Goal: Navigation & Orientation: Find specific page/section

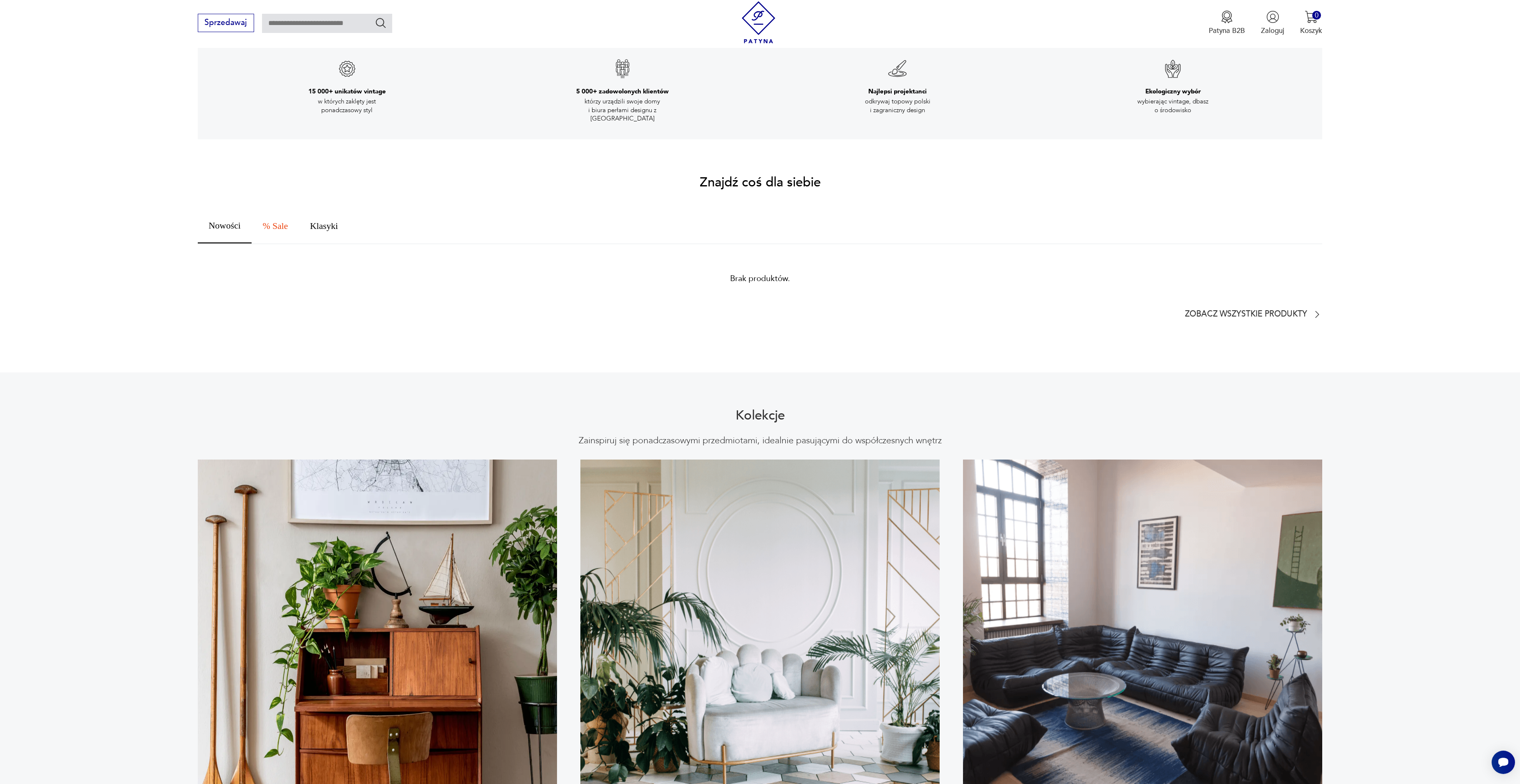
scroll to position [419, 0]
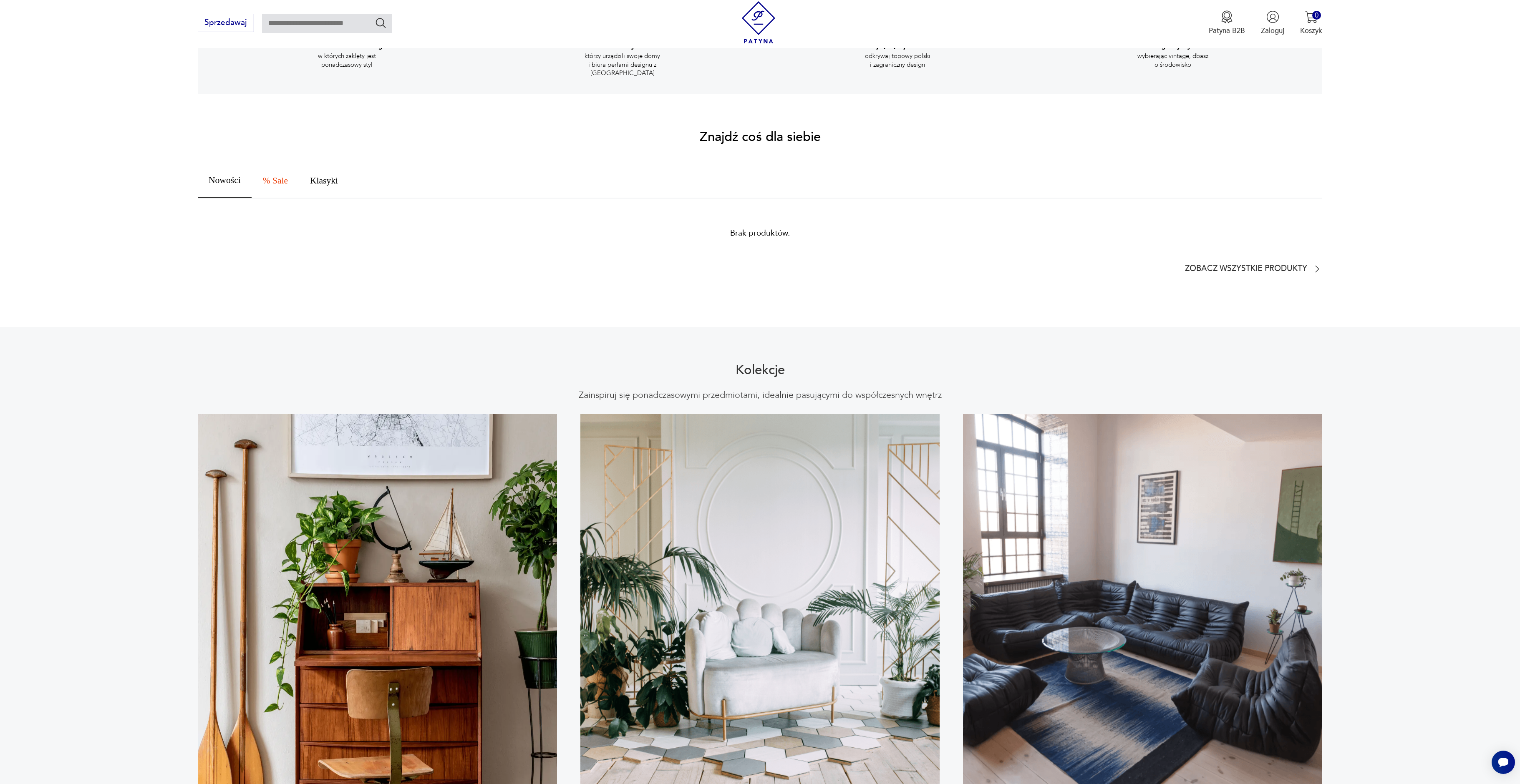
click at [225, 183] on button "Nowości" at bounding box center [225, 181] width 54 height 34
click at [225, 176] on span "Nowości" at bounding box center [225, 181] width 32 height 9
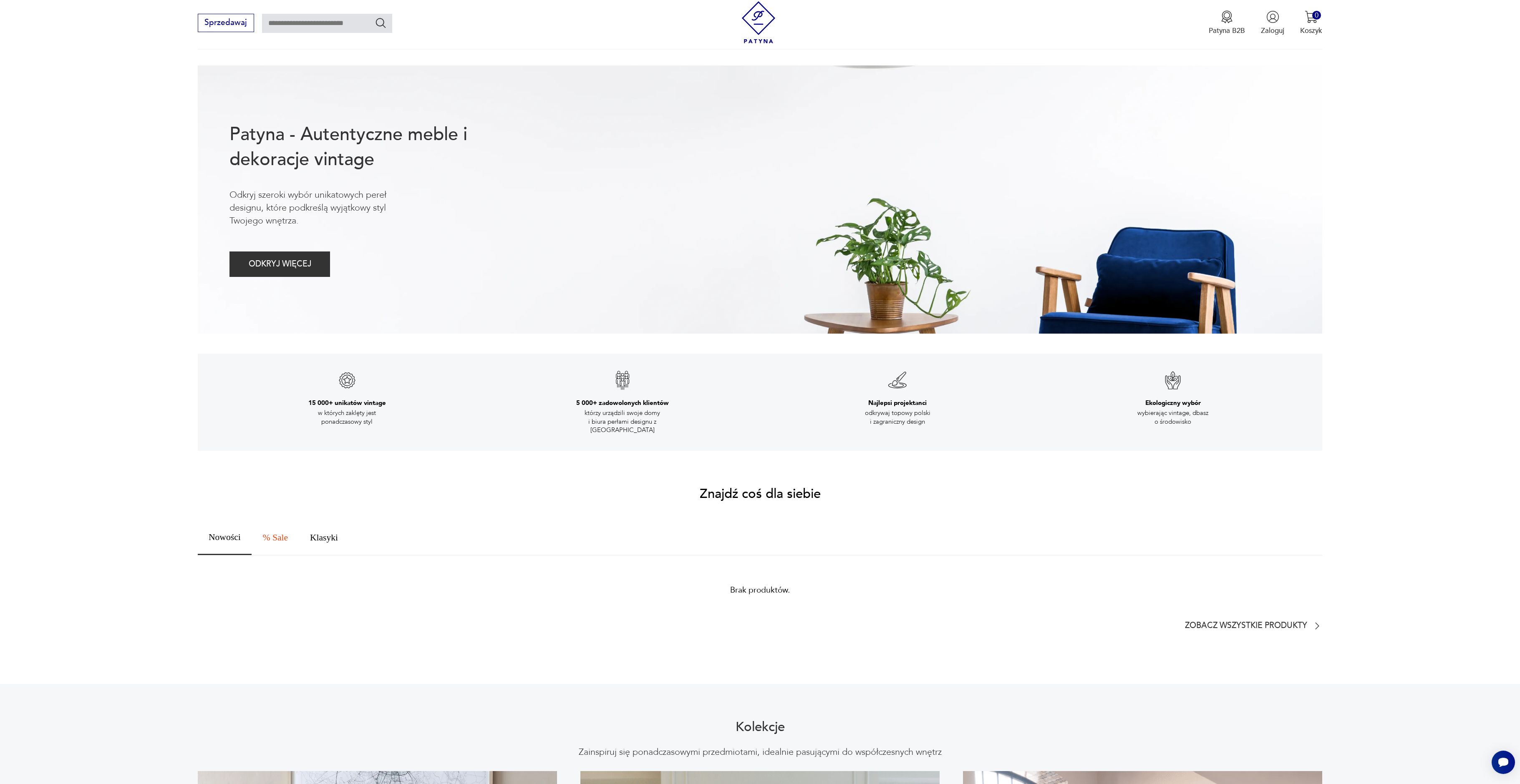
scroll to position [0, 0]
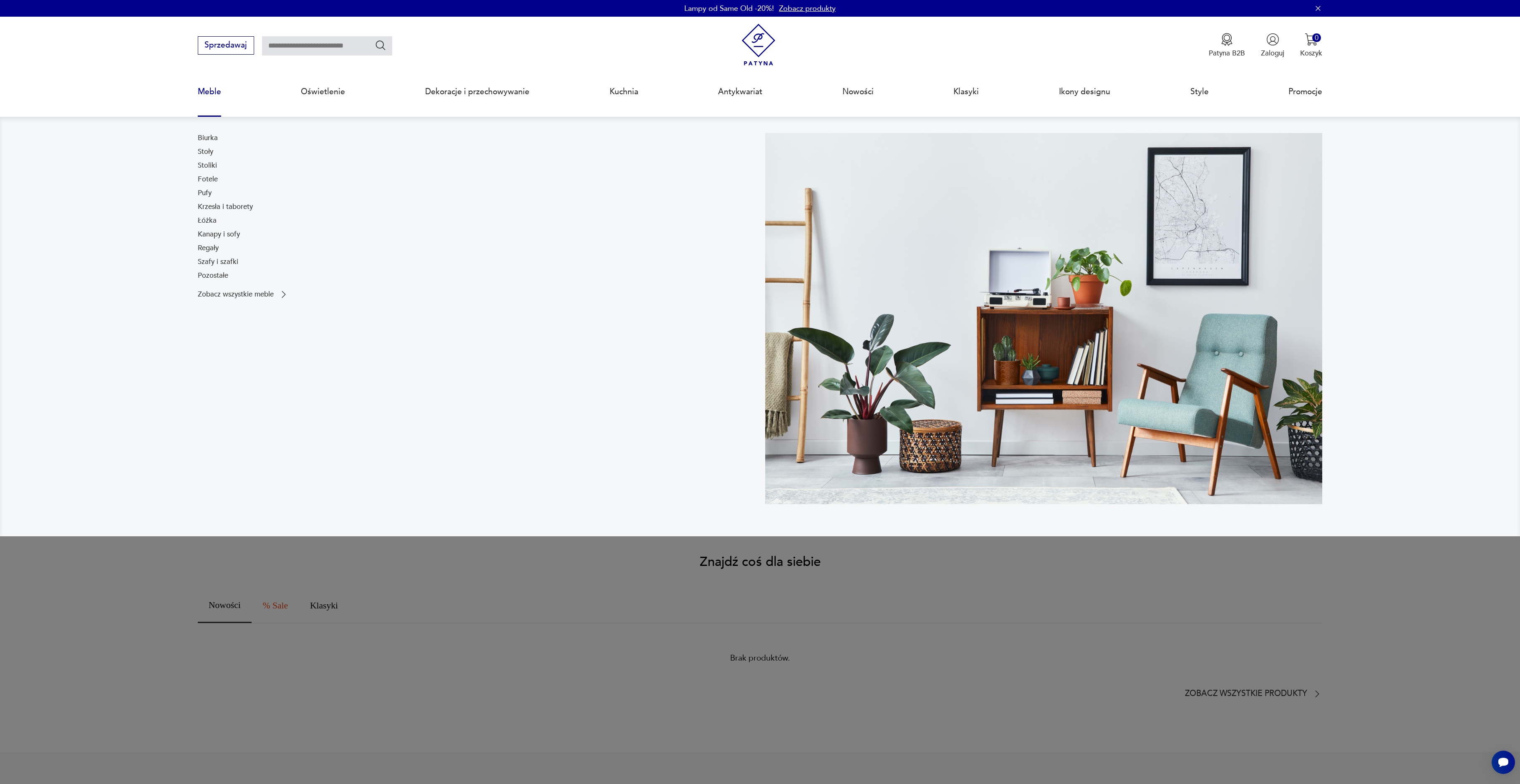
click at [210, 94] on link "Meble" at bounding box center [209, 91] width 24 height 38
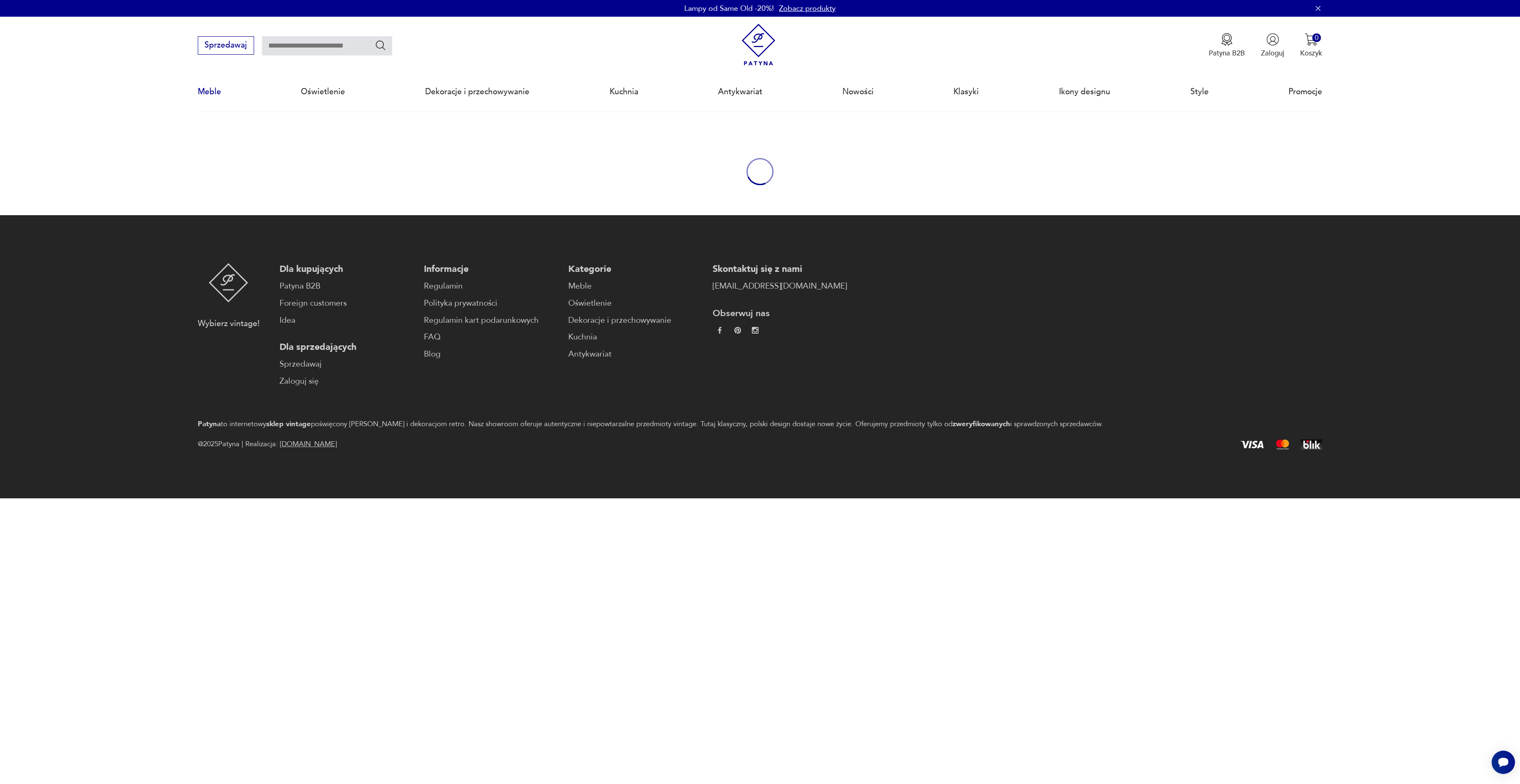
scroll to position [27, 0]
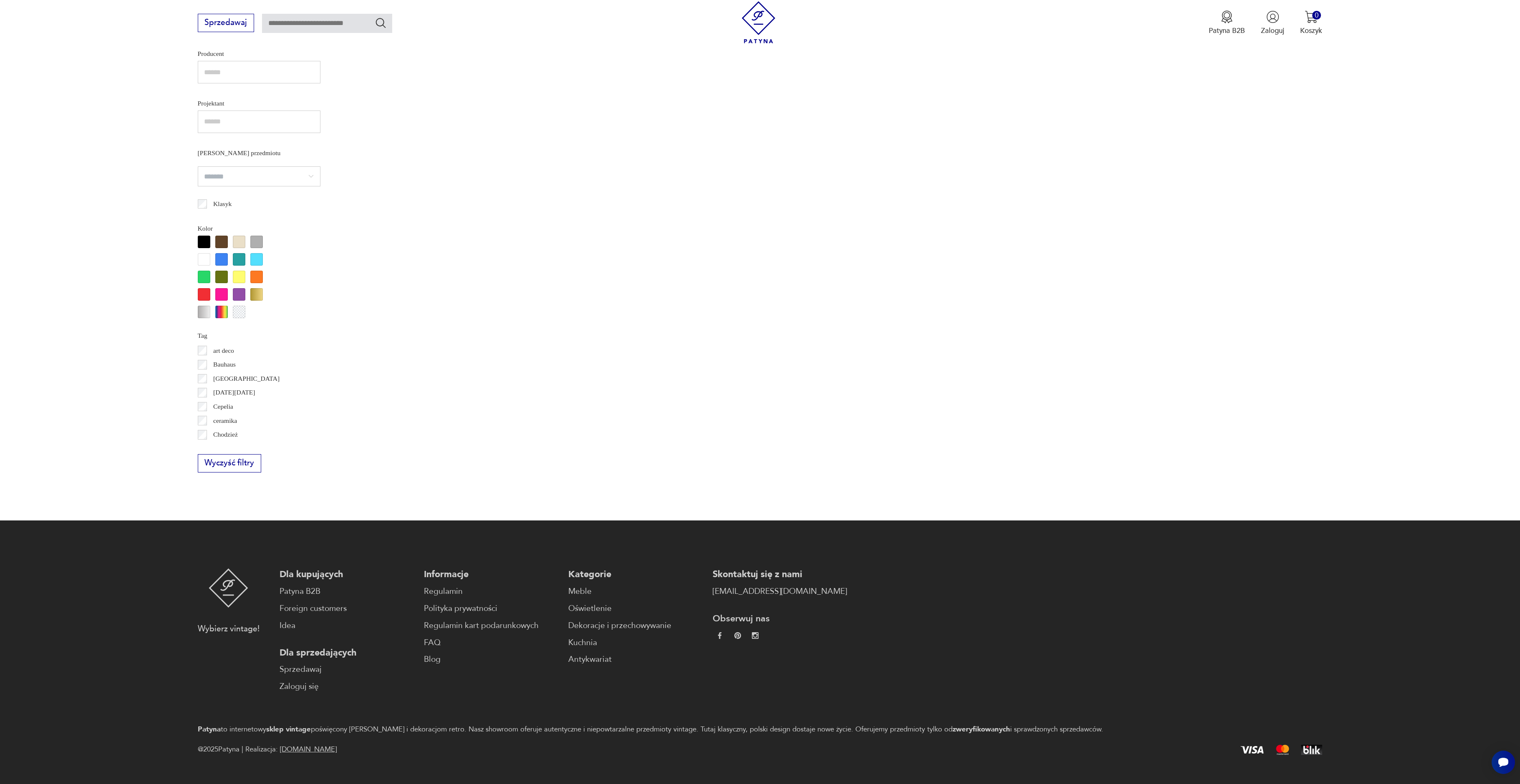
scroll to position [602, 0]
